Goal: Task Accomplishment & Management: Use online tool/utility

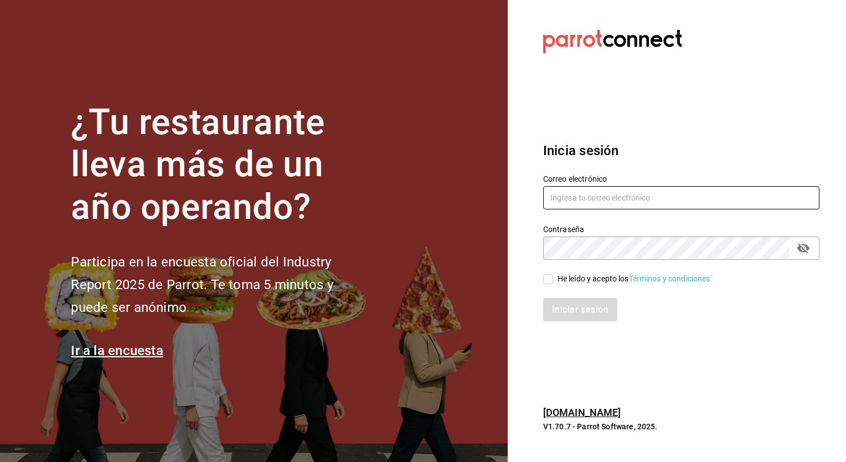
type input "[EMAIL_ADDRESS][DOMAIN_NAME]"
click at [554, 282] on span "He leído y acepto los Términos y condiciones." at bounding box center [633, 279] width 160 height 12
click at [553, 282] on input "He leído y acepto los Términos y condiciones." at bounding box center [548, 279] width 10 height 10
checkbox input "true"
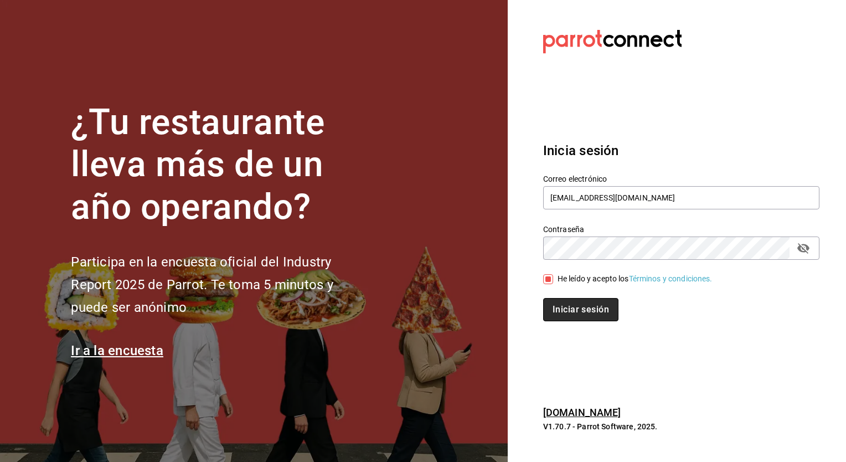
click at [567, 307] on button "Iniciar sesión" at bounding box center [580, 309] width 75 height 23
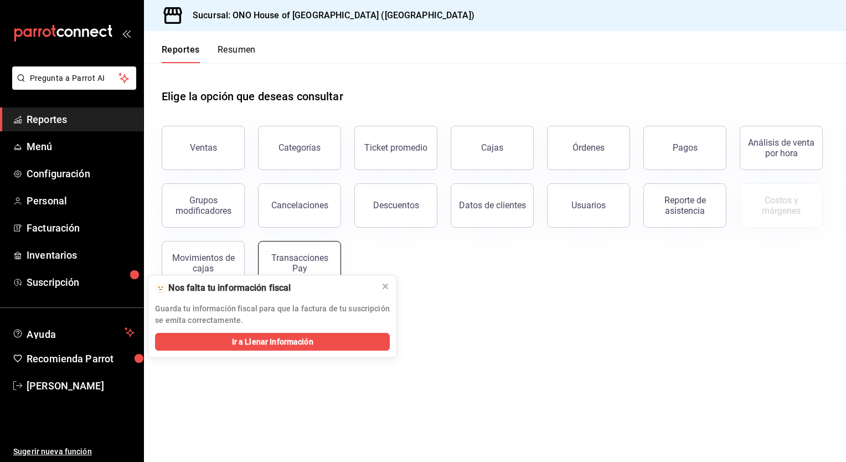
click at [295, 256] on div "Transacciones Pay" at bounding box center [299, 263] width 69 height 21
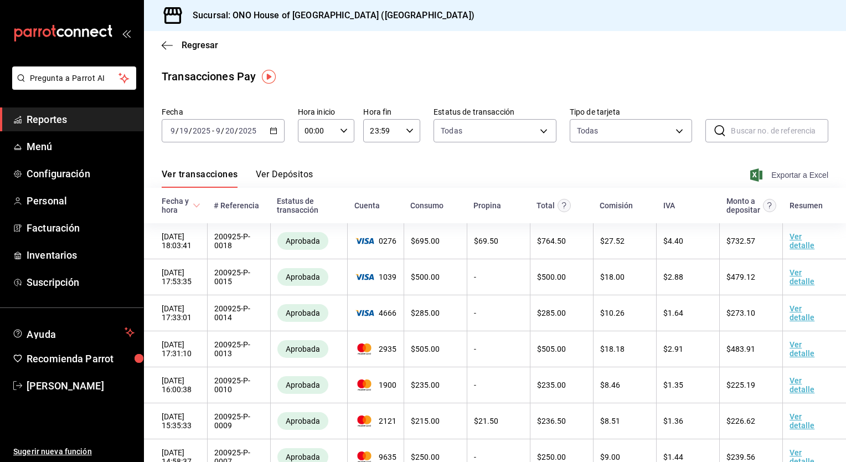
click at [779, 175] on span "Exportar a Excel" at bounding box center [791, 174] width 76 height 13
click at [265, 140] on div "[DATE] [DATE] - [DATE] [DATE]" at bounding box center [223, 130] width 123 height 23
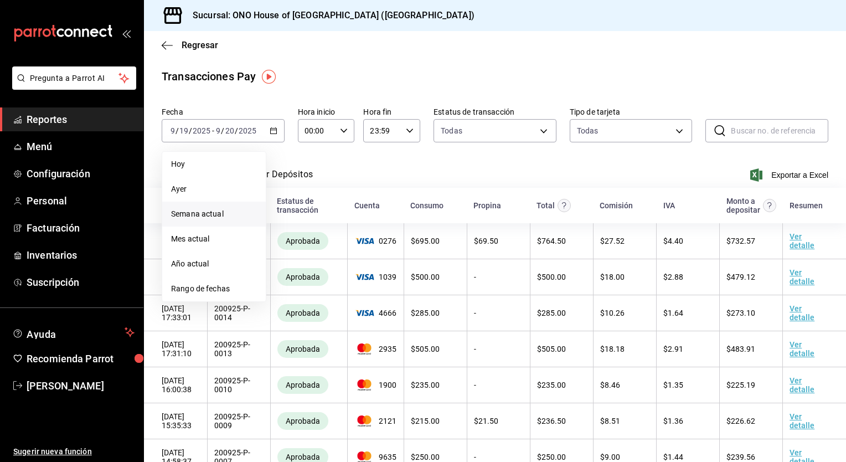
click at [234, 213] on span "Semana actual" at bounding box center [214, 214] width 86 height 12
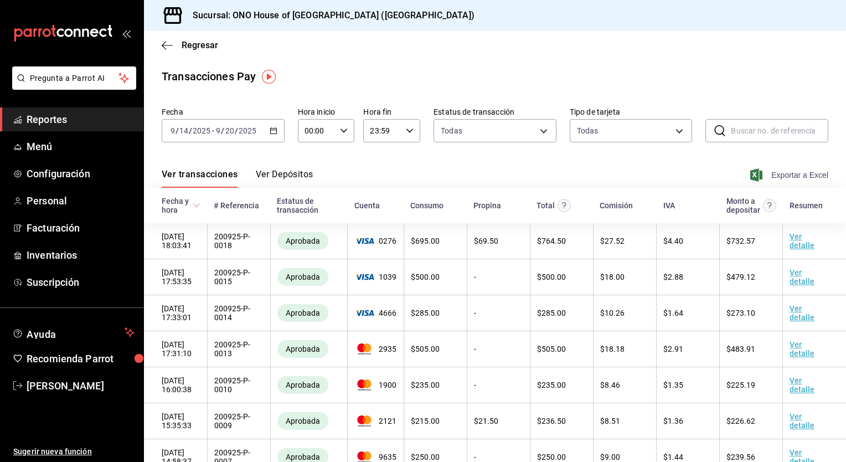
click at [783, 181] on span "Exportar a Excel" at bounding box center [791, 174] width 76 height 13
click at [770, 176] on span "Exportar a Excel" at bounding box center [791, 174] width 76 height 13
